Goal: Navigation & Orientation: Understand site structure

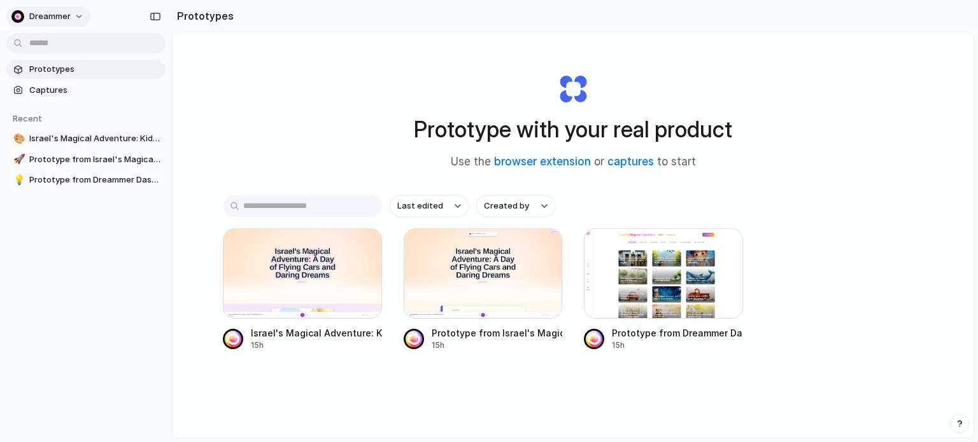
click at [69, 24] on button "Dreammer" at bounding box center [48, 16] width 84 height 20
click at [53, 44] on span "Settings" at bounding box center [46, 45] width 35 height 13
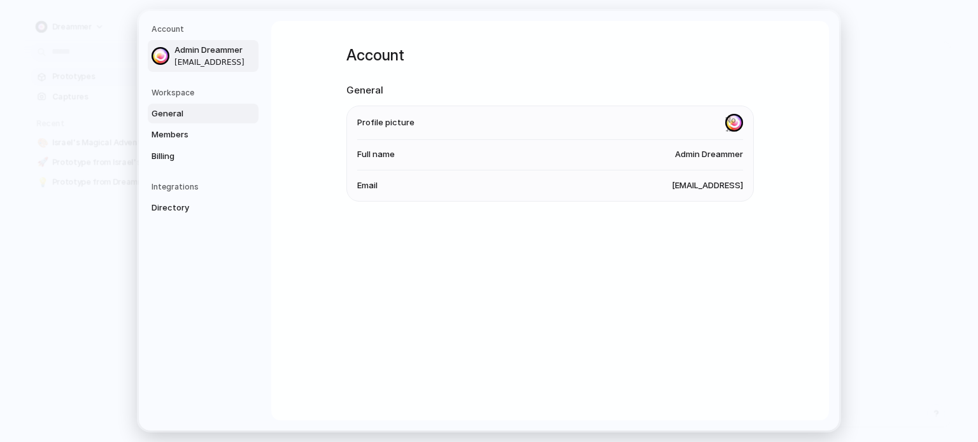
click at [174, 116] on span "General" at bounding box center [191, 114] width 81 height 13
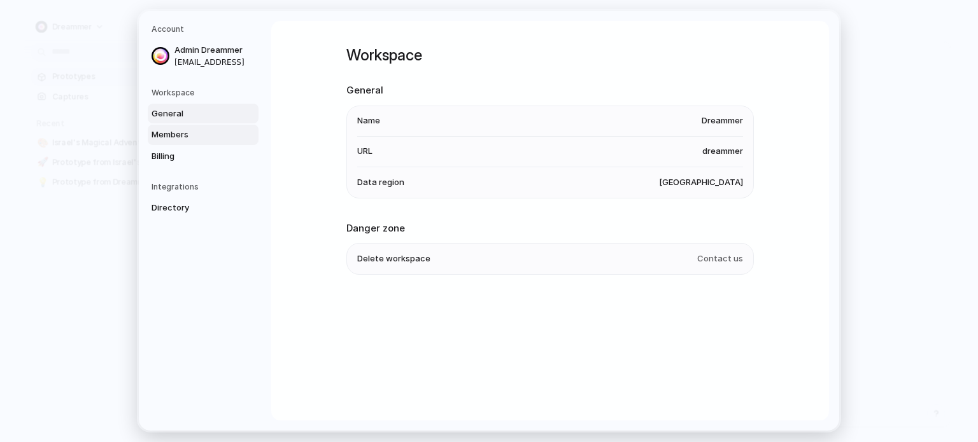
click at [197, 129] on span "Members" at bounding box center [191, 135] width 81 height 13
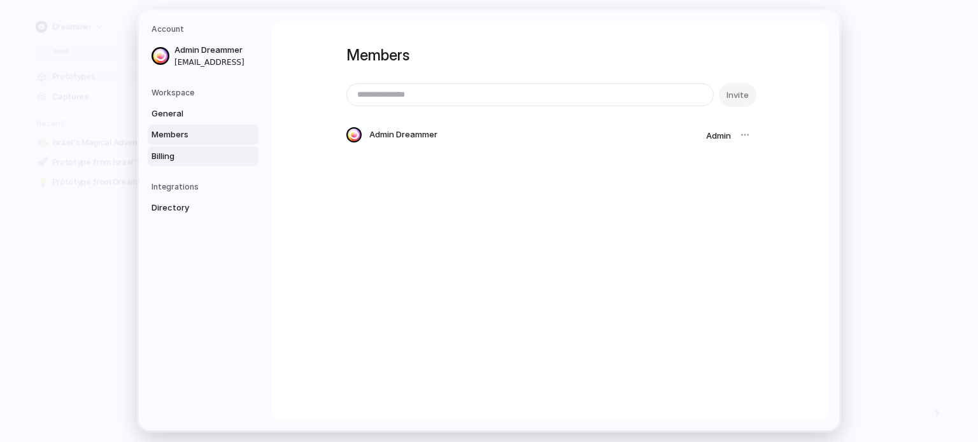
click at [179, 154] on span "Billing" at bounding box center [191, 156] width 81 height 13
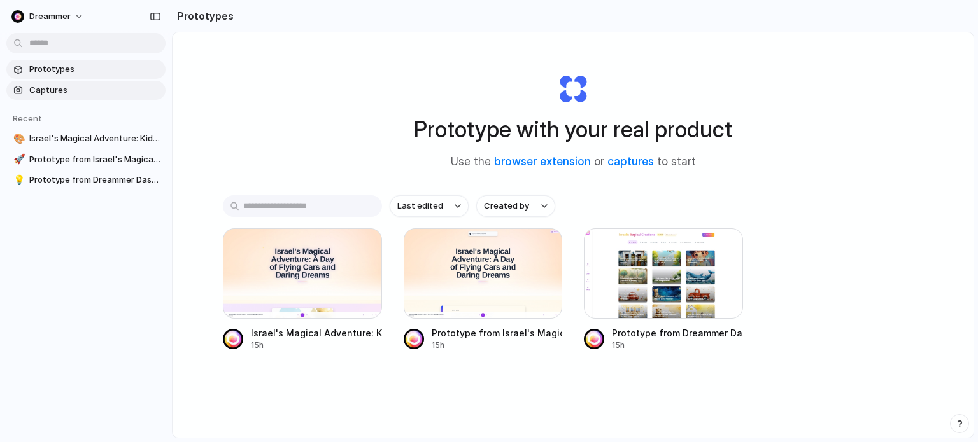
click at [55, 92] on span "Captures" at bounding box center [94, 90] width 131 height 13
